Goal: Information Seeking & Learning: Learn about a topic

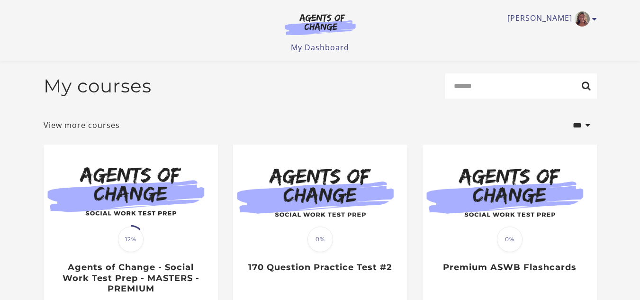
scroll to position [108, 0]
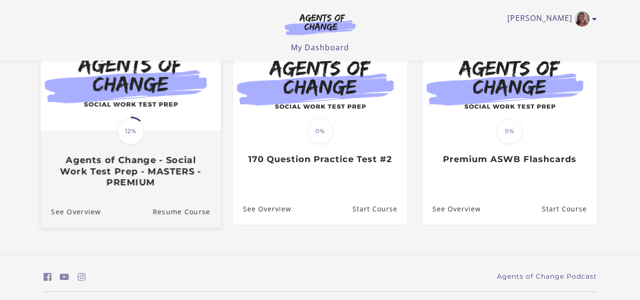
click at [131, 177] on h3 "Agents of Change - Social Work Test Prep - MASTERS - PREMIUM" at bounding box center [130, 171] width 159 height 33
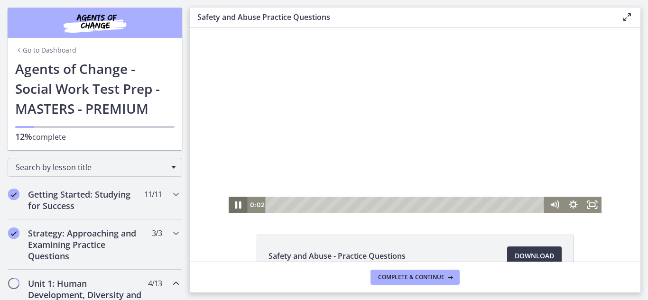
click at [235, 205] on icon "Pause" at bounding box center [238, 204] width 23 height 19
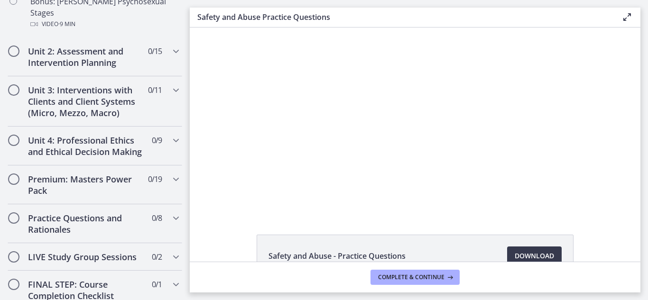
scroll to position [780, 0]
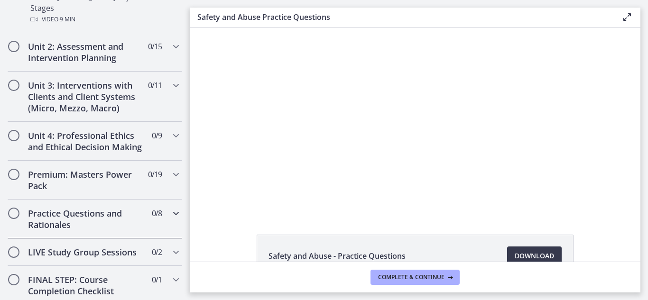
click at [165, 210] on div "Practice Questions and Rationales 0 / 8 Completed" at bounding box center [95, 219] width 174 height 39
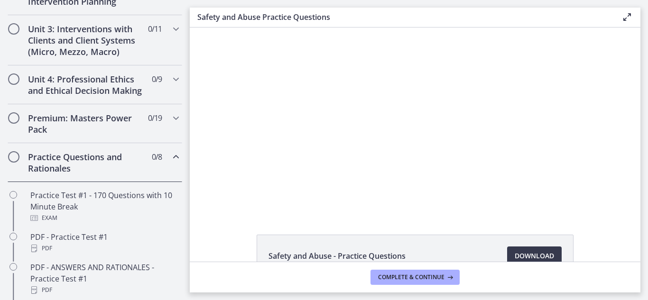
scroll to position [0, 0]
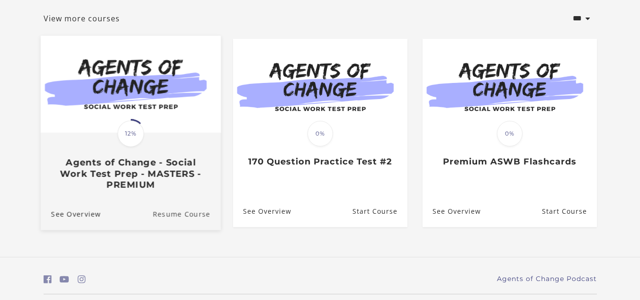
click at [169, 216] on link "Resume Course" at bounding box center [187, 214] width 68 height 32
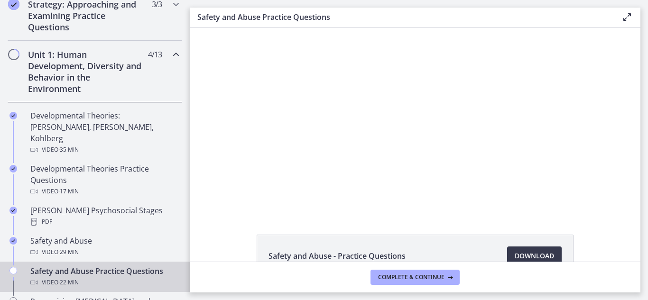
scroll to position [232, 0]
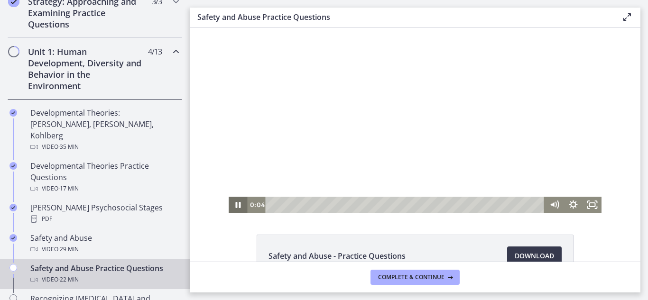
click at [234, 206] on icon "Pause" at bounding box center [237, 205] width 19 height 16
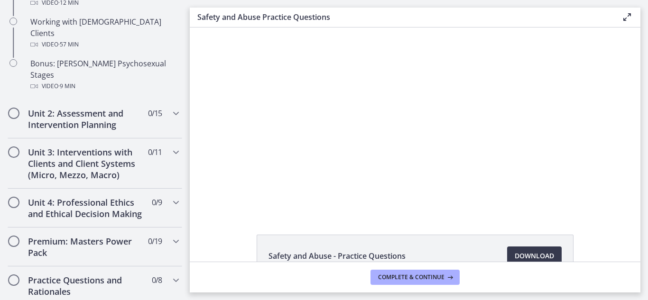
scroll to position [786, 0]
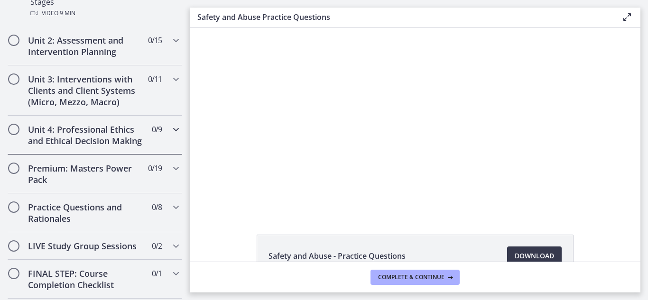
click at [170, 124] on icon "Chapters" at bounding box center [175, 129] width 11 height 11
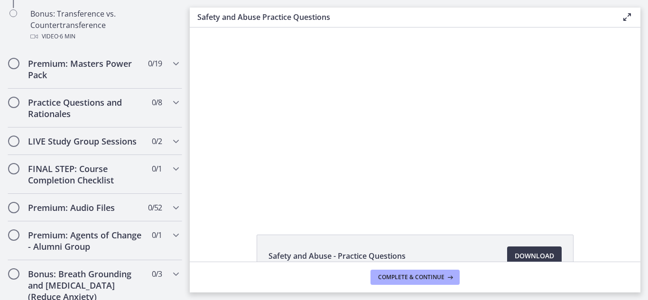
scroll to position [707, 0]
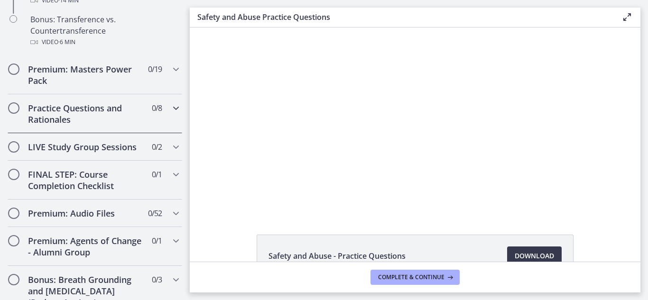
click at [170, 114] on icon "Chapters" at bounding box center [175, 107] width 11 height 11
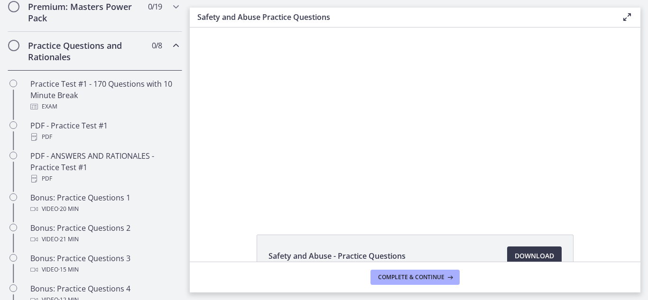
scroll to position [461, 0]
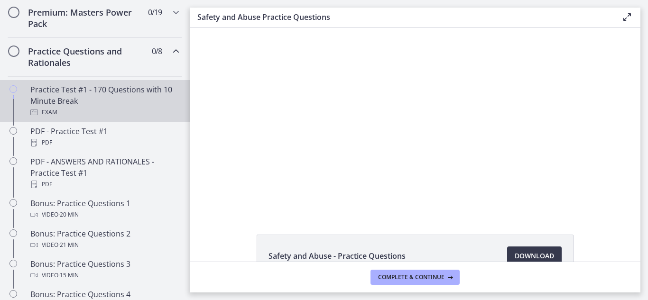
click at [108, 101] on div "Practice Test #1 - 170 Questions with 10 Minute Break Exam" at bounding box center [104, 101] width 148 height 34
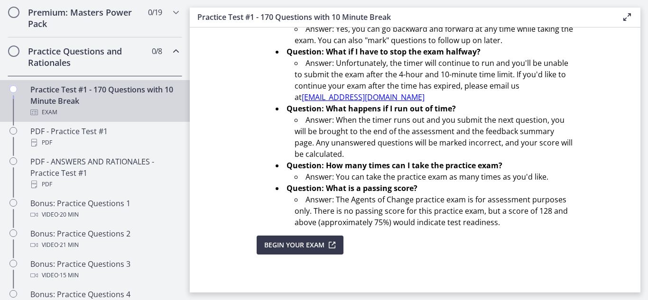
scroll to position [363, 0]
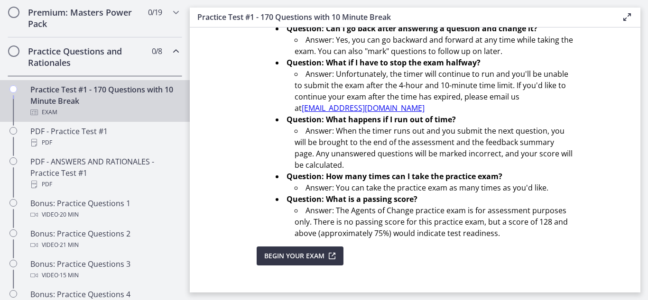
click at [328, 251] on icon "submit" at bounding box center [330, 255] width 13 height 11
